Goal: Information Seeking & Learning: Learn about a topic

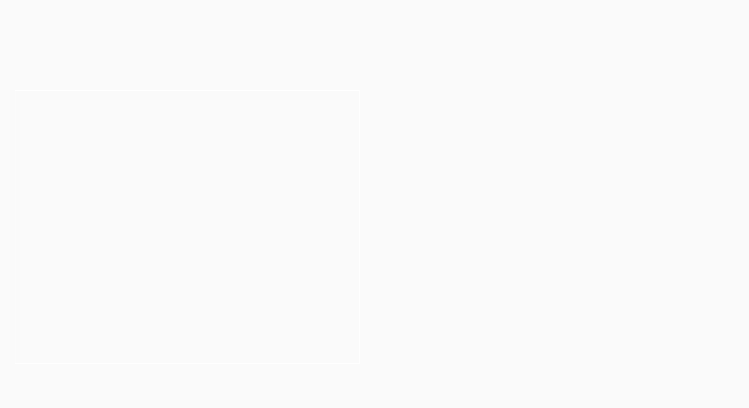
click at [414, 67] on button "Cancel" at bounding box center [409, 64] width 52 height 25
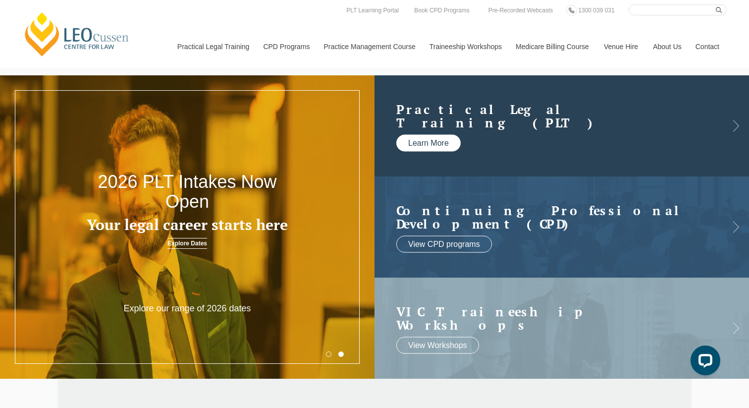
click at [438, 144] on link "Learn More" at bounding box center [428, 142] width 64 height 17
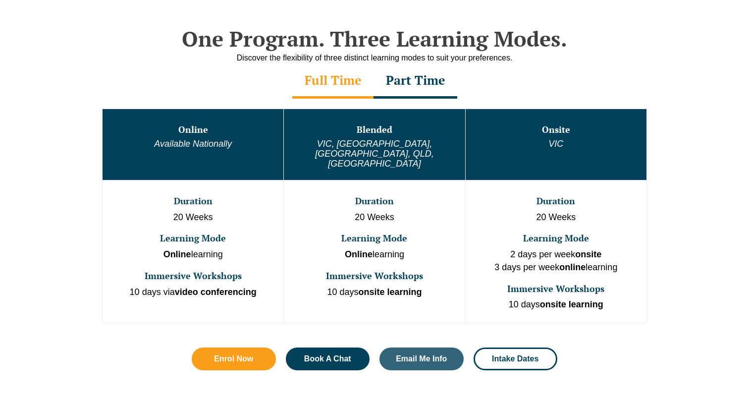
scroll to position [515, 0]
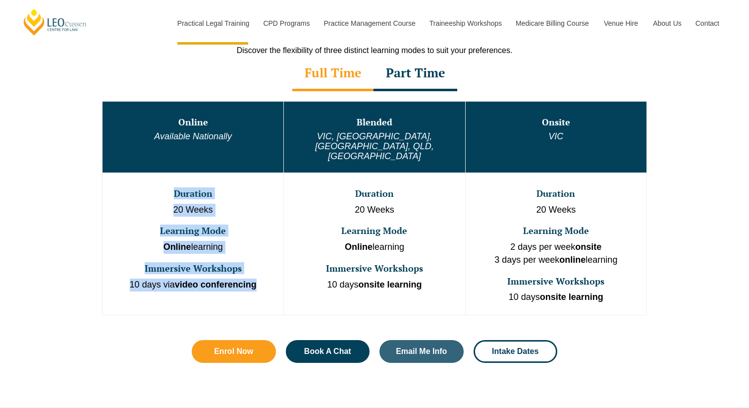
drag, startPoint x: 254, startPoint y: 164, endPoint x: 260, endPoint y: 270, distance: 105.7
click at [260, 270] on td "Duration 20 Weeks Learning Mode Online learning Immersive Workshops 10 days via…" at bounding box center [193, 243] width 181 height 142
click at [260, 278] on p "10 days via video conferencing" at bounding box center [193, 284] width 179 height 13
drag, startPoint x: 260, startPoint y: 270, endPoint x: 230, endPoint y: 168, distance: 106.4
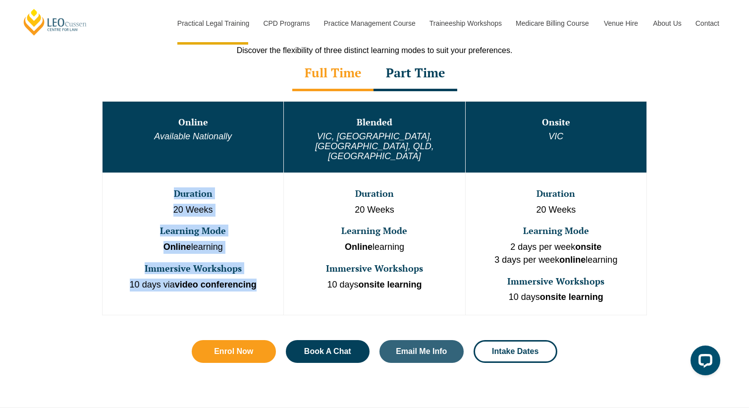
click at [230, 172] on td "Duration 20 Weeks Learning Mode Online learning Immersive Workshops 10 days via…" at bounding box center [193, 243] width 181 height 142
